Goal: Navigation & Orientation: Understand site structure

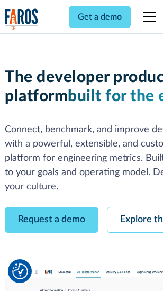
scroll to position [60, 0]
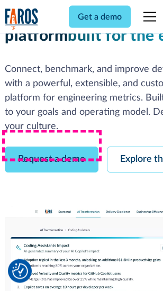
click at [52, 147] on link "Request a demo" at bounding box center [52, 160] width 94 height 26
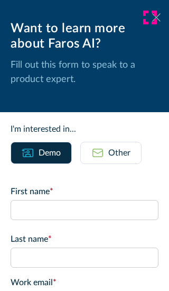
click at [152, 17] on icon at bounding box center [156, 17] width 8 height 8
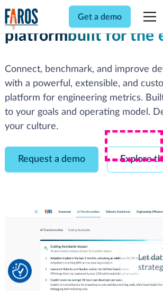
click at [138, 147] on link "Explore the platform" at bounding box center [163, 160] width 113 height 26
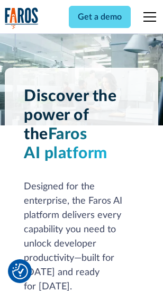
scroll to position [8065, 0]
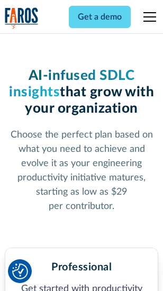
scroll to position [1678, 0]
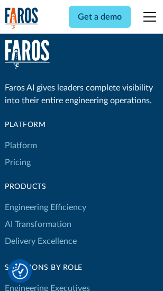
click at [21, 146] on link "Platform" at bounding box center [21, 145] width 32 height 17
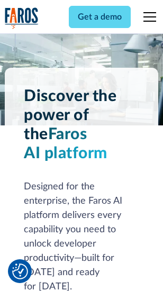
scroll to position [8404, 0]
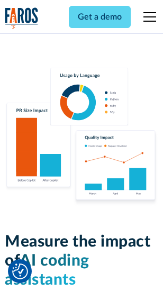
scroll to position [6609, 0]
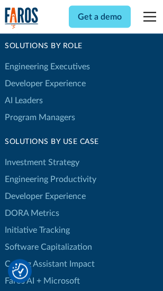
click at [32, 205] on link "DORA Metrics" at bounding box center [32, 213] width 55 height 17
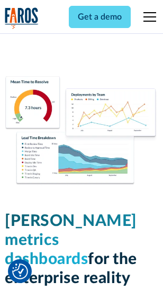
scroll to position [4687, 0]
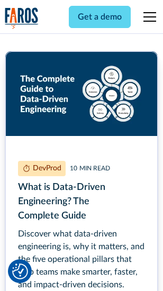
scroll to position [4809, 0]
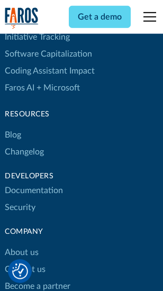
click at [24, 146] on link "Changelog" at bounding box center [24, 151] width 39 height 17
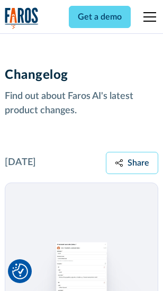
scroll to position [12982, 0]
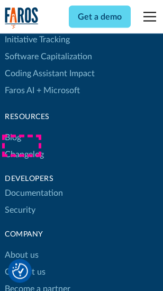
click at [21, 247] on link "About us" at bounding box center [22, 255] width 34 height 17
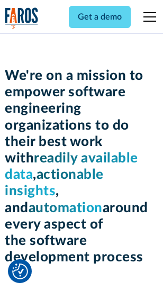
scroll to position [3661, 0]
